Goal: Check status: Check status

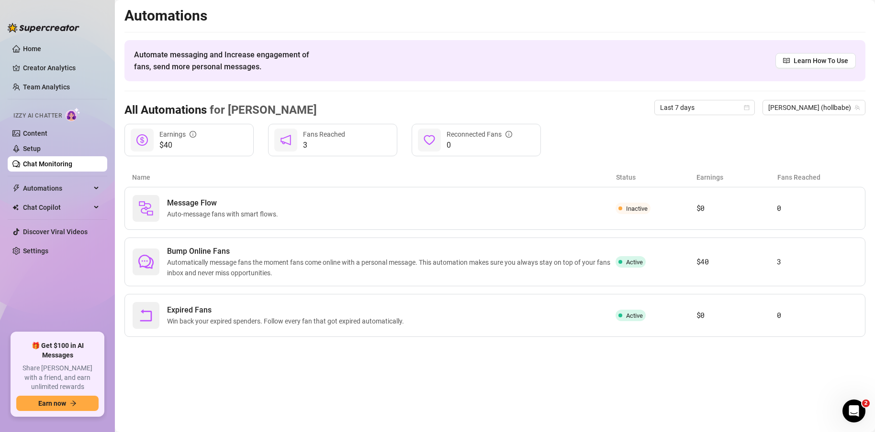
click at [40, 165] on link "Chat Monitoring" at bounding box center [47, 164] width 49 height 8
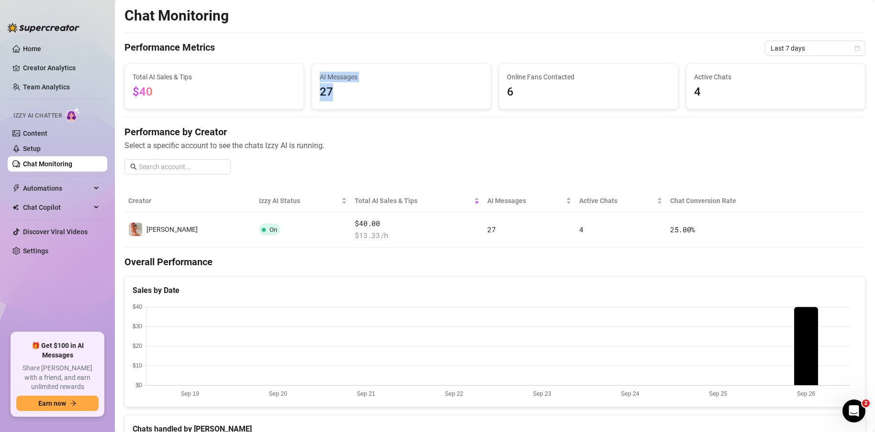
drag, startPoint x: 331, startPoint y: 90, endPoint x: 312, endPoint y: 90, distance: 18.7
click at [304, 90] on div "Total AI Sales & Tips $40 AI Messages 27 Online Fans Contacted 6 Active Chats 4" at bounding box center [495, 87] width 748 height 46
click at [341, 91] on span "27" at bounding box center [401, 92] width 163 height 18
drag, startPoint x: 152, startPoint y: 91, endPoint x: 123, endPoint y: 92, distance: 28.3
click at [123, 92] on div "Total AI Sales & Tips $40" at bounding box center [214, 87] width 187 height 46
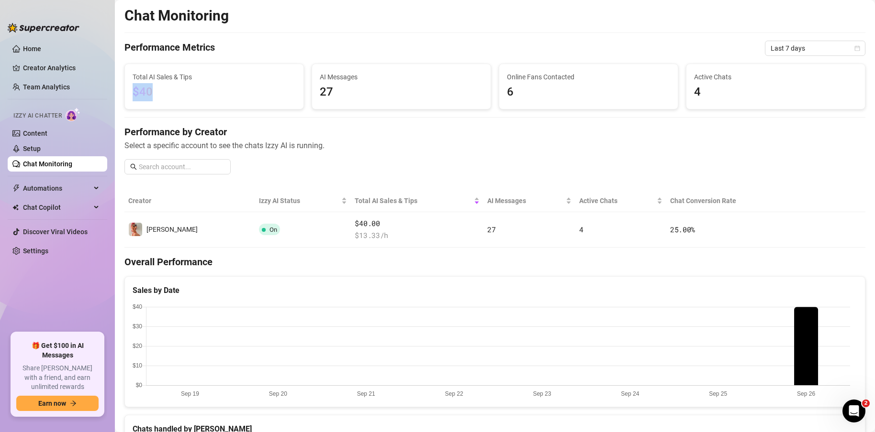
click at [164, 93] on span "$40" at bounding box center [214, 92] width 163 height 18
drag, startPoint x: 153, startPoint y: 92, endPoint x: 132, endPoint y: 91, distance: 21.1
click at [133, 91] on span "$40" at bounding box center [214, 92] width 163 height 18
click at [136, 91] on span "$40" at bounding box center [143, 91] width 20 height 13
click at [168, 95] on span "$40" at bounding box center [214, 92] width 163 height 18
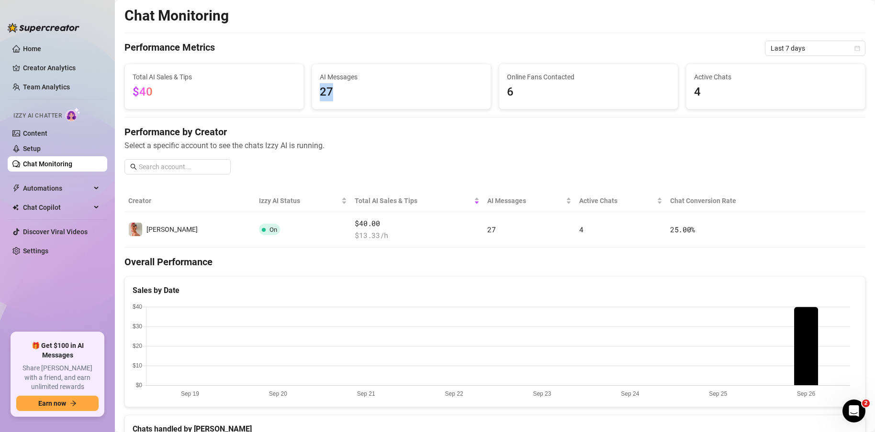
drag, startPoint x: 331, startPoint y: 92, endPoint x: 310, endPoint y: 91, distance: 21.1
click at [312, 91] on div "AI Messages 27" at bounding box center [401, 86] width 178 height 45
click at [320, 91] on span "27" at bounding box center [401, 92] width 163 height 18
drag, startPoint x: 331, startPoint y: 147, endPoint x: 126, endPoint y: 141, distance: 204.4
click at [126, 141] on span "Select a specific account to see the chats Izzy AI is running." at bounding box center [494, 146] width 741 height 12
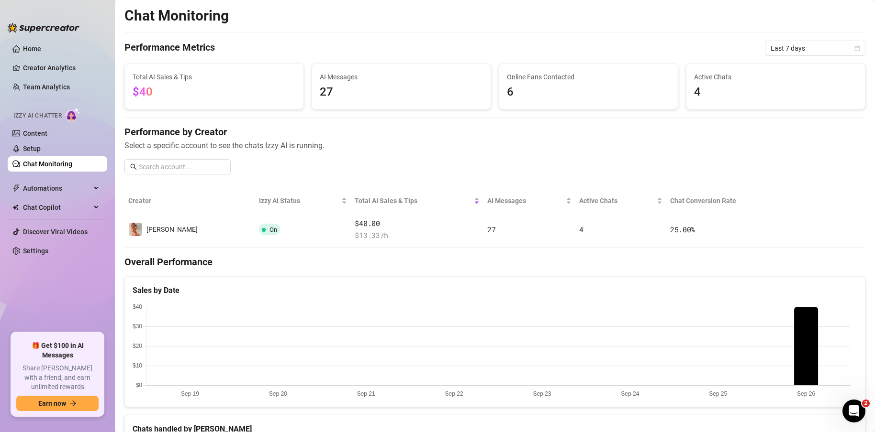
click at [189, 144] on span "Select a specific account to see the chats Izzy AI is running." at bounding box center [494, 146] width 741 height 12
click at [34, 51] on link "Home" at bounding box center [32, 49] width 18 height 8
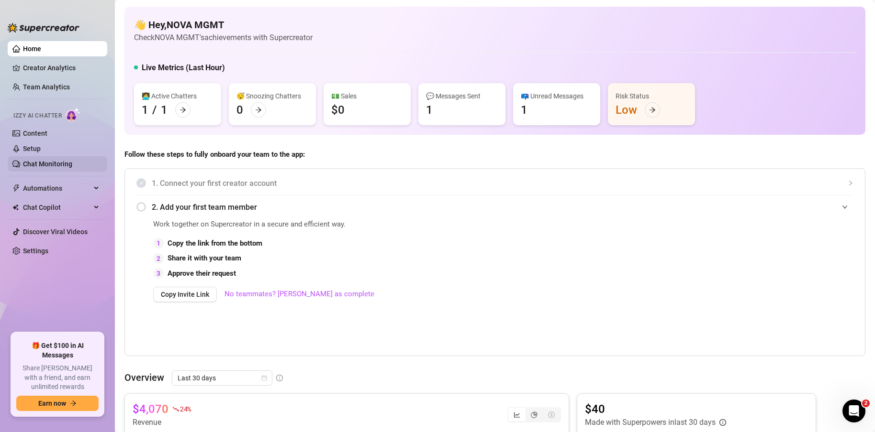
click at [55, 166] on link "Chat Monitoring" at bounding box center [47, 164] width 49 height 8
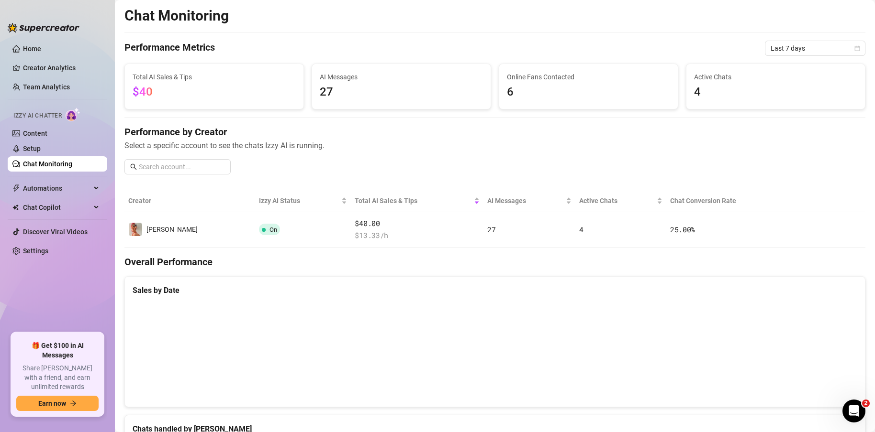
click at [42, 160] on link "Chat Monitoring" at bounding box center [47, 164] width 49 height 8
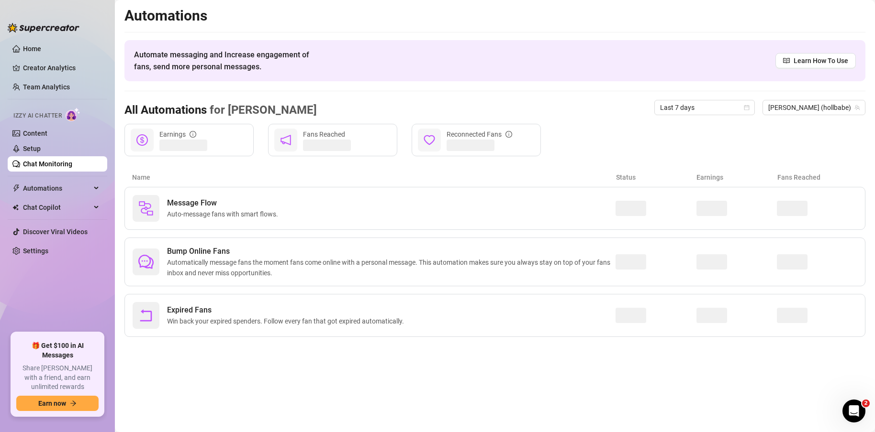
click at [49, 167] on link "Chat Monitoring" at bounding box center [47, 164] width 49 height 8
click at [57, 163] on link "Chat Monitoring" at bounding box center [47, 164] width 49 height 8
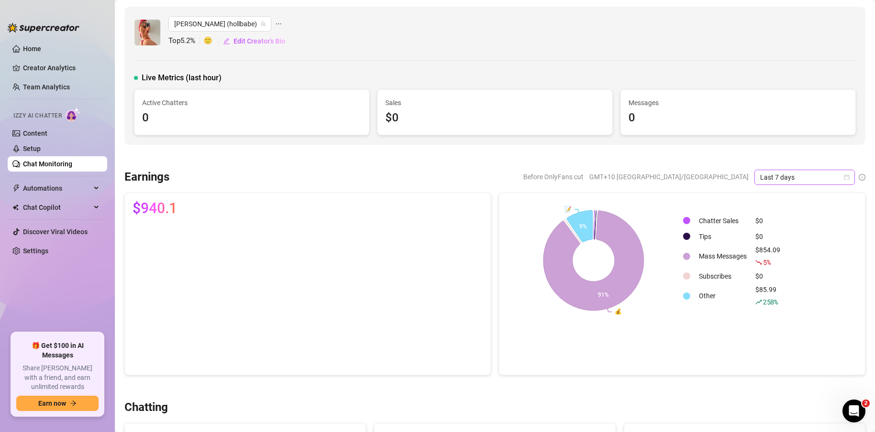
click at [818, 176] on span "Last 7 days" at bounding box center [804, 177] width 89 height 14
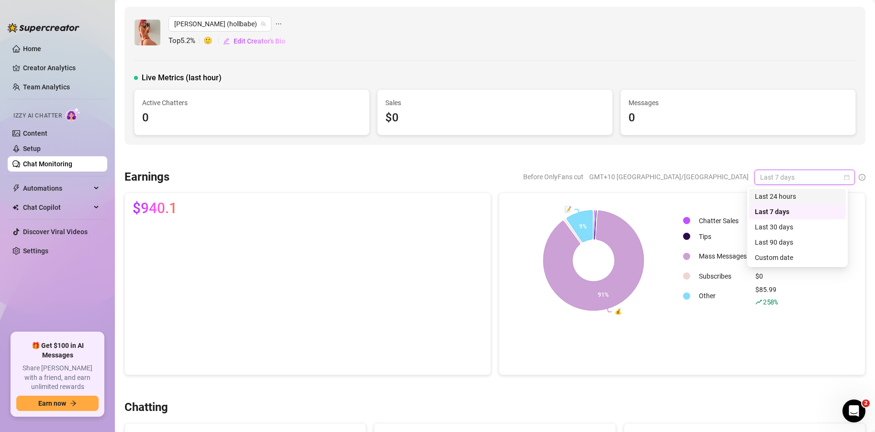
click at [794, 197] on div "Last 24 hours" at bounding box center [796, 196] width 85 height 11
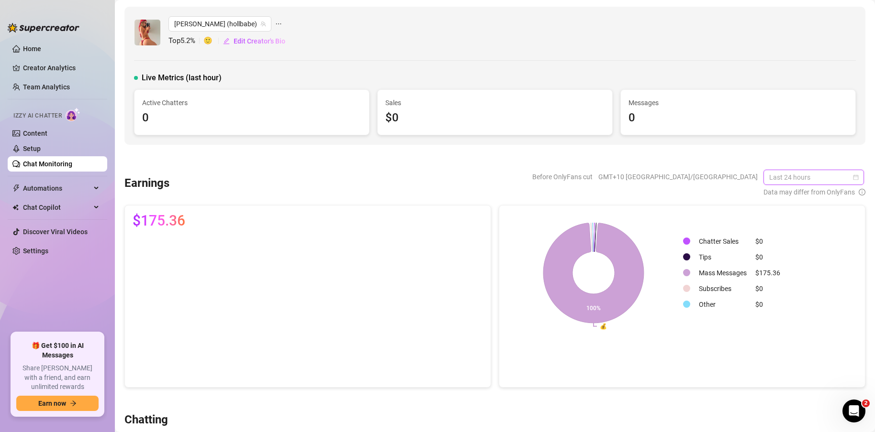
click at [845, 174] on span "Last 24 hours" at bounding box center [813, 177] width 89 height 14
click at [794, 243] on div "Last 90 days" at bounding box center [806, 242] width 85 height 11
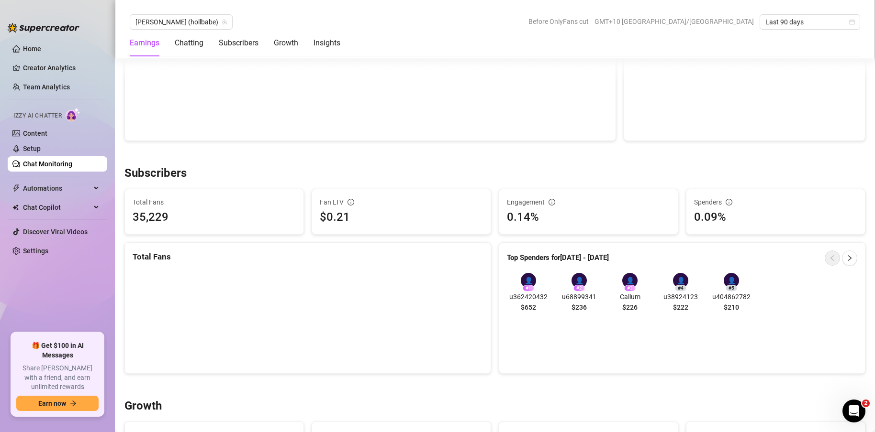
scroll to position [507, 0]
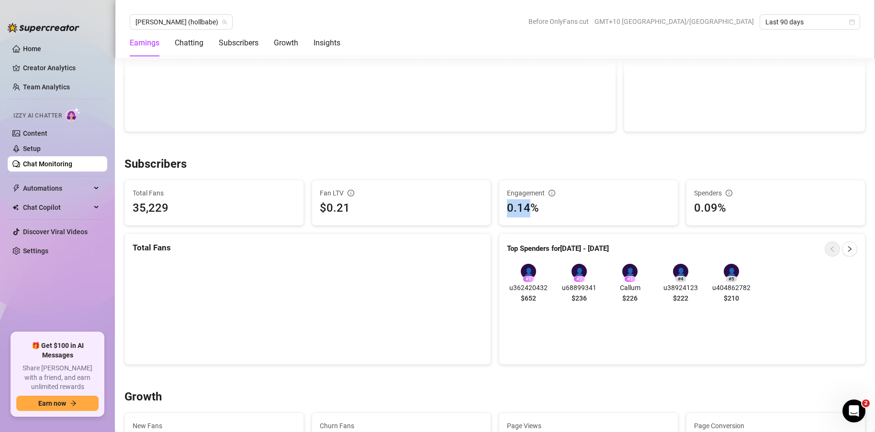
drag, startPoint x: 525, startPoint y: 207, endPoint x: 498, endPoint y: 207, distance: 26.3
click at [499, 207] on div "Engagement 0.14%" at bounding box center [588, 202] width 178 height 45
click at [531, 208] on div "0.14%" at bounding box center [588, 208] width 163 height 18
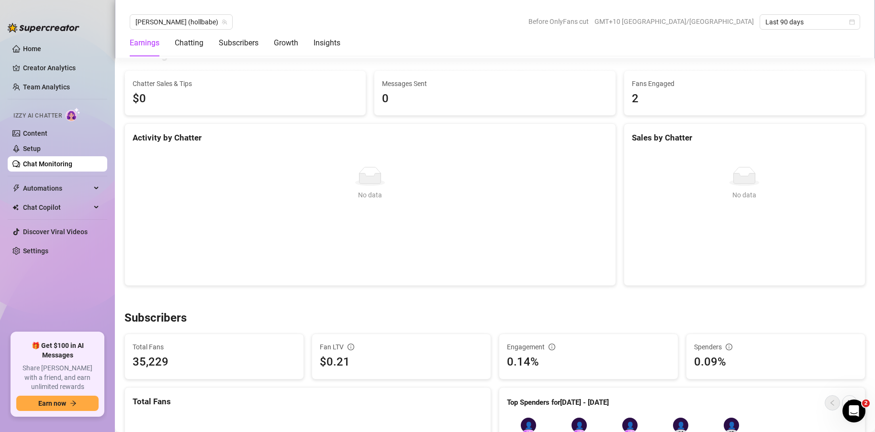
scroll to position [0, 0]
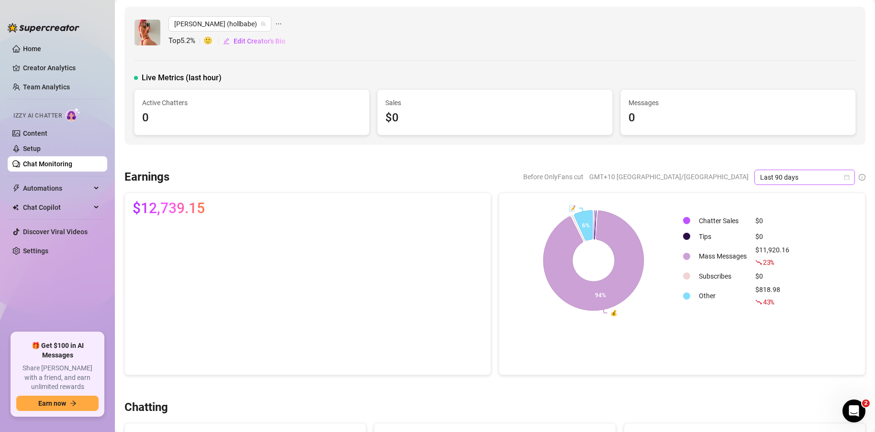
click at [836, 172] on span "Last 90 days" at bounding box center [804, 177] width 89 height 14
click at [786, 212] on div "Last 7 days" at bounding box center [796, 212] width 85 height 11
